Goal: Find specific page/section: Find specific page/section

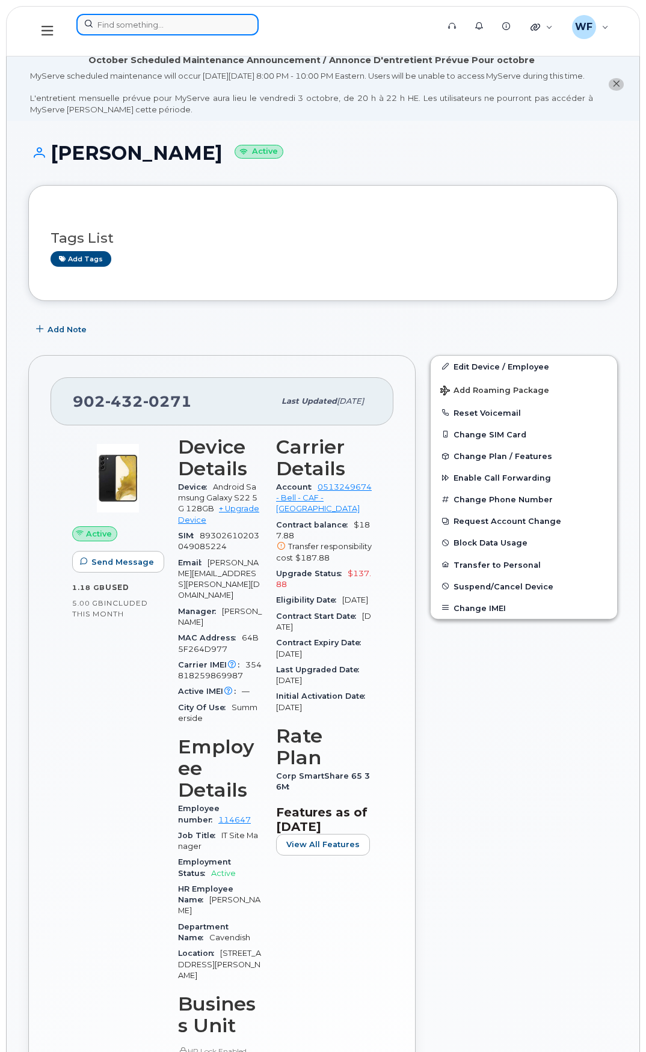
drag, startPoint x: 0, startPoint y: 0, endPoint x: 143, endPoint y: 16, distance: 143.9
click at [143, 16] on input at bounding box center [167, 25] width 182 height 22
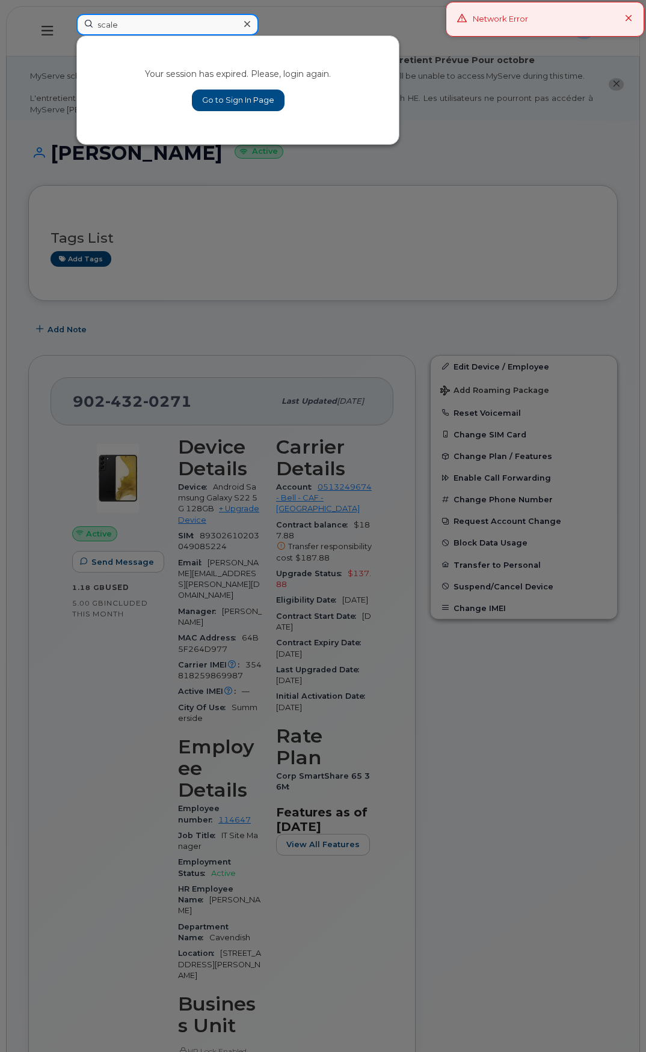
type input "scale"
click at [260, 97] on link "Go to Sign In Page" at bounding box center [238, 101] width 93 height 22
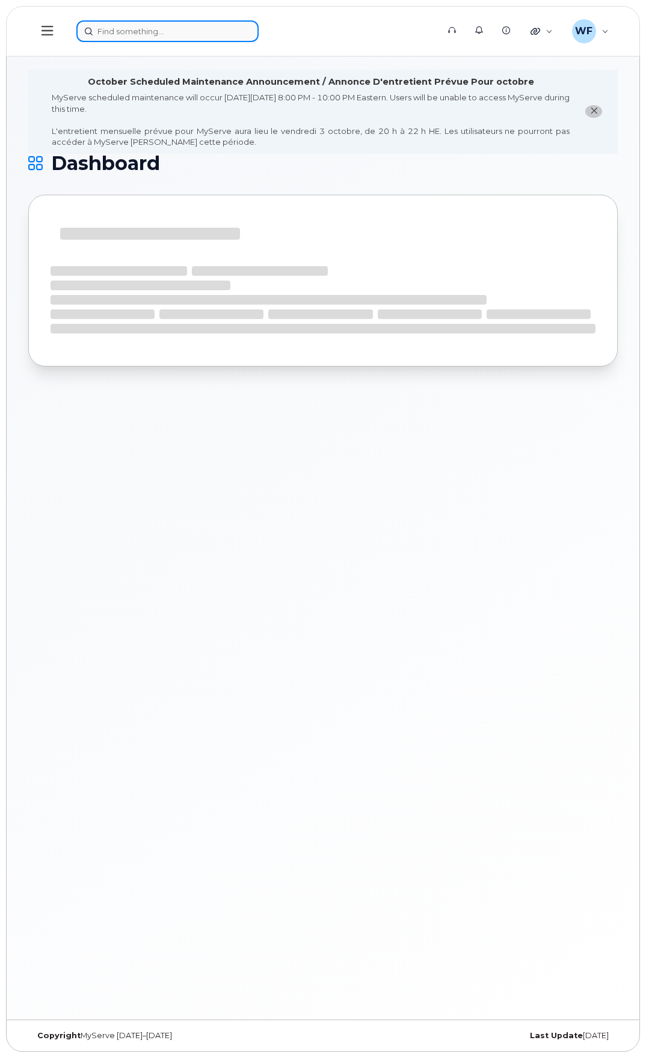
click at [117, 32] on input at bounding box center [167, 31] width 182 height 22
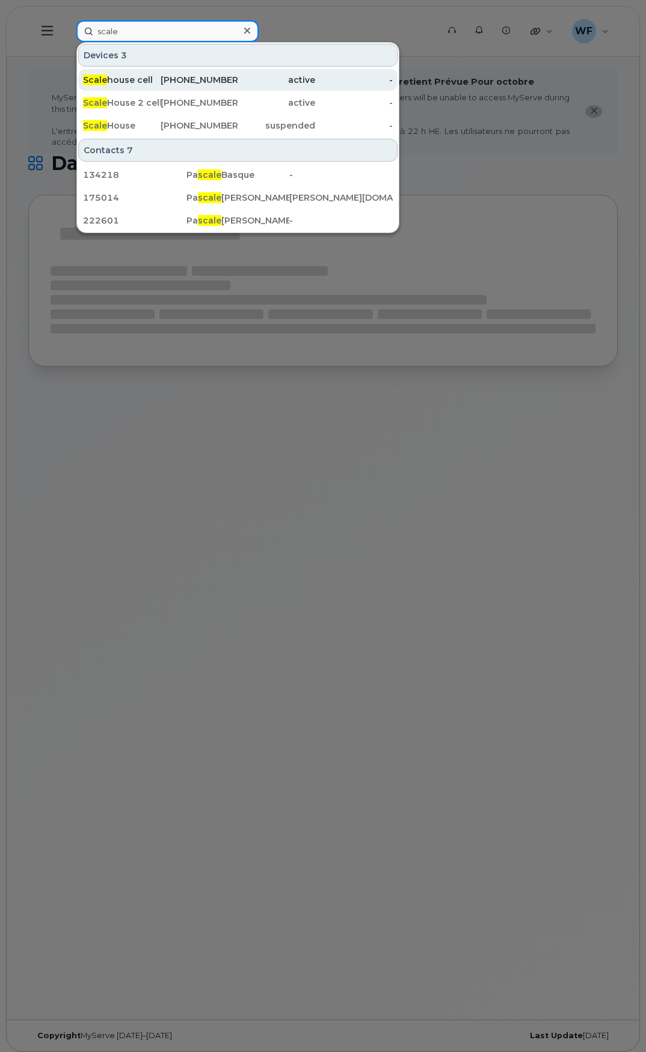
type input "scale"
click at [134, 78] on div "Scale house cell" at bounding box center [122, 80] width 78 height 12
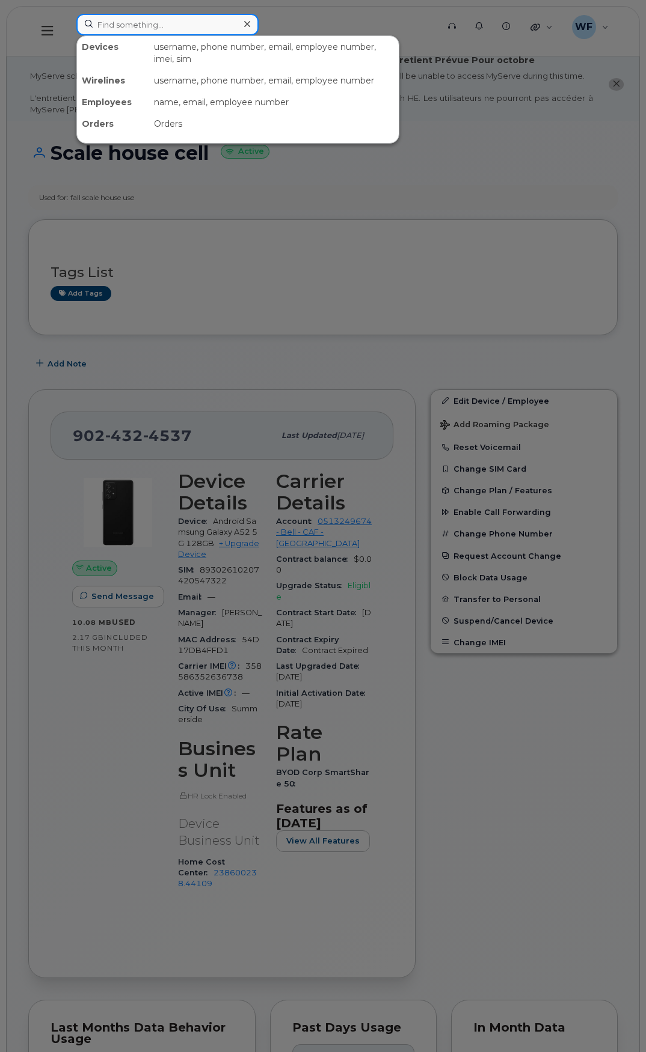
click at [130, 21] on input at bounding box center [167, 25] width 182 height 22
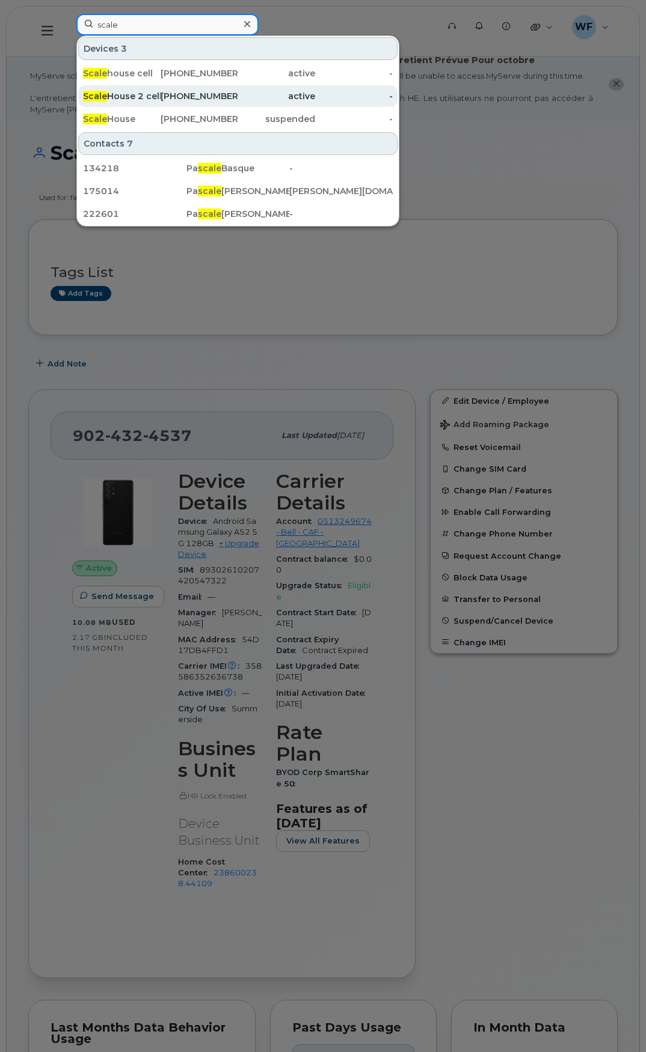
type input "scale"
click at [131, 96] on div "Scale House 2 cell" at bounding box center [122, 96] width 78 height 12
